Goal: Transaction & Acquisition: Purchase product/service

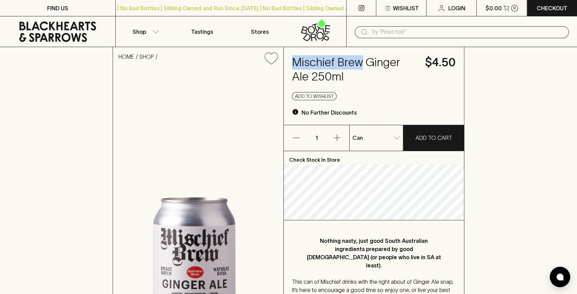
drag, startPoint x: 362, startPoint y: 66, endPoint x: 295, endPoint y: 64, distance: 67.0
click at [295, 64] on h4 "Mischief Brew Ginger Ale 250ml" at bounding box center [354, 69] width 125 height 29
copy h4 "Mischief Brew"
click at [134, 33] on p "Shop" at bounding box center [139, 32] width 14 height 8
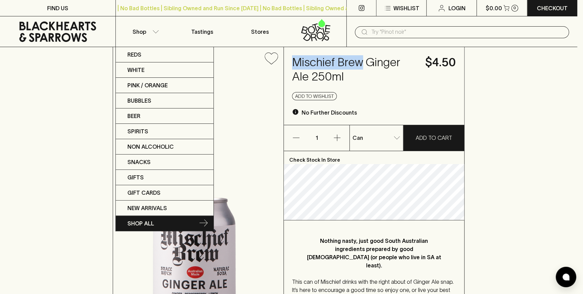
click at [139, 222] on p "SHOP ALL" at bounding box center [140, 224] width 27 height 8
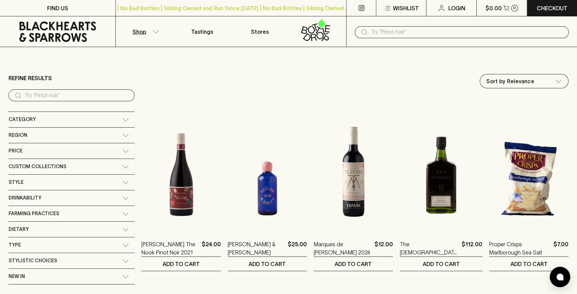
click at [51, 97] on input "search" at bounding box center [77, 95] width 104 height 11
type input "Mischief Brew"
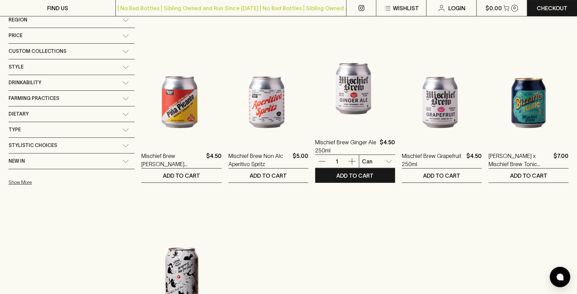
scroll to position [115, 0]
